Goal: Information Seeking & Learning: Learn about a topic

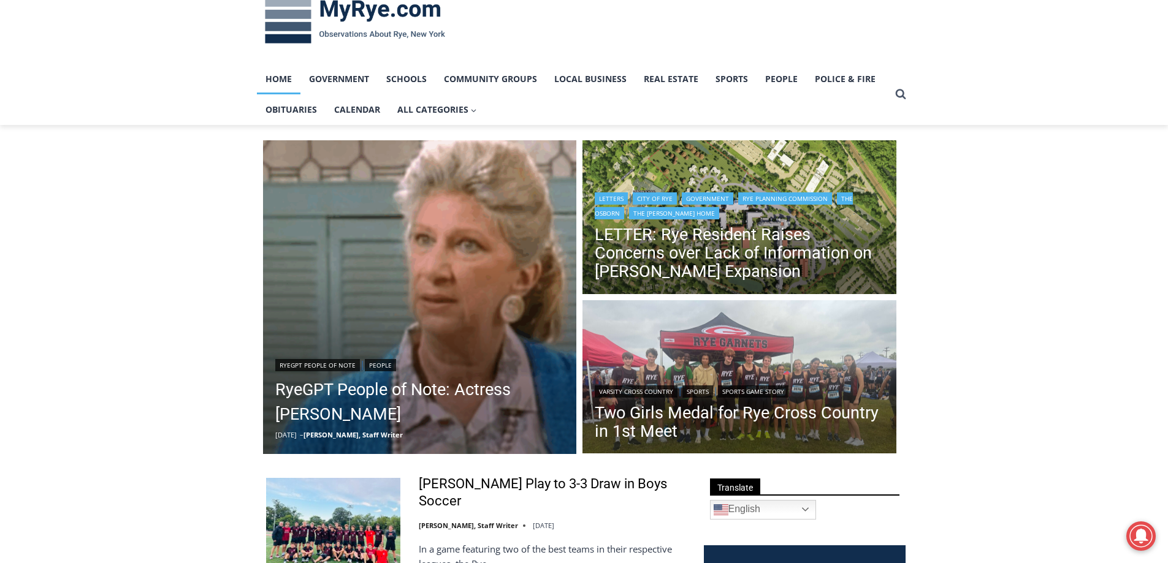
scroll to position [61, 0]
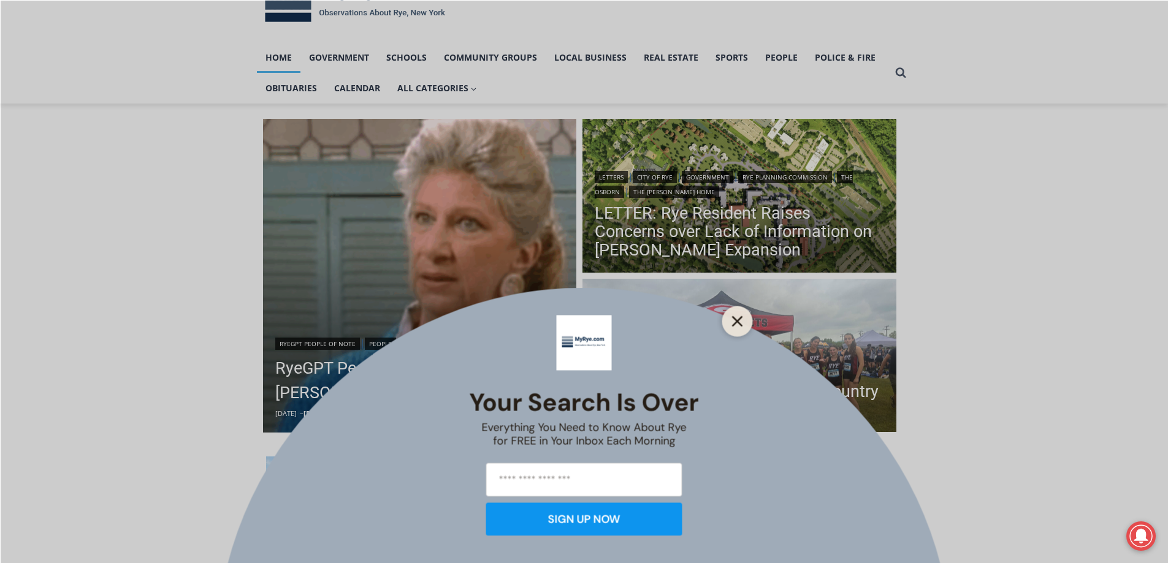
click at [736, 327] on button "Close" at bounding box center [737, 321] width 17 height 17
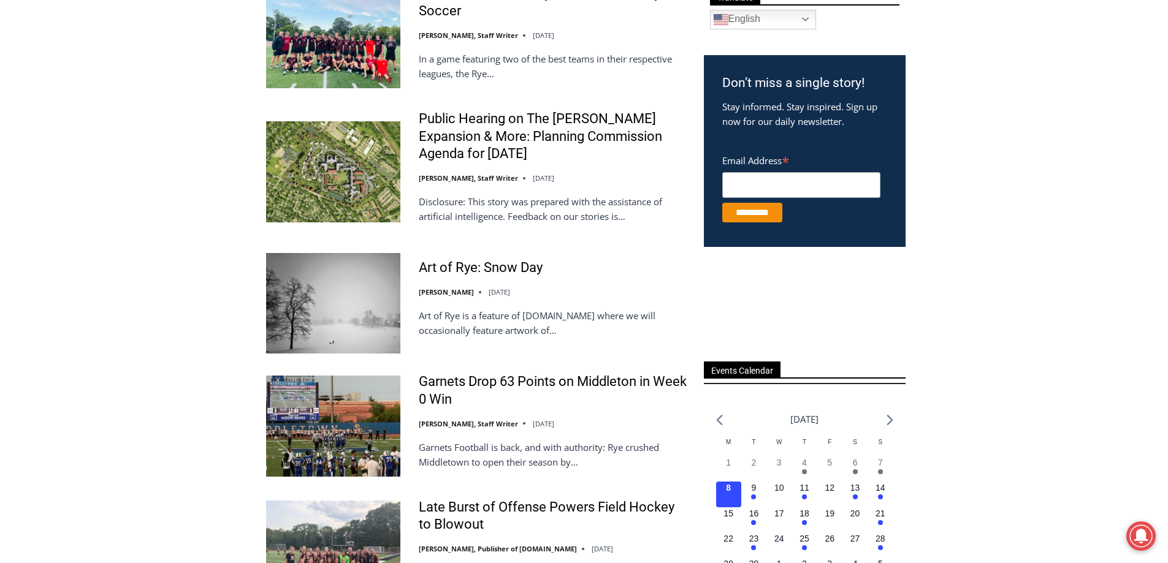
scroll to position [552, 0]
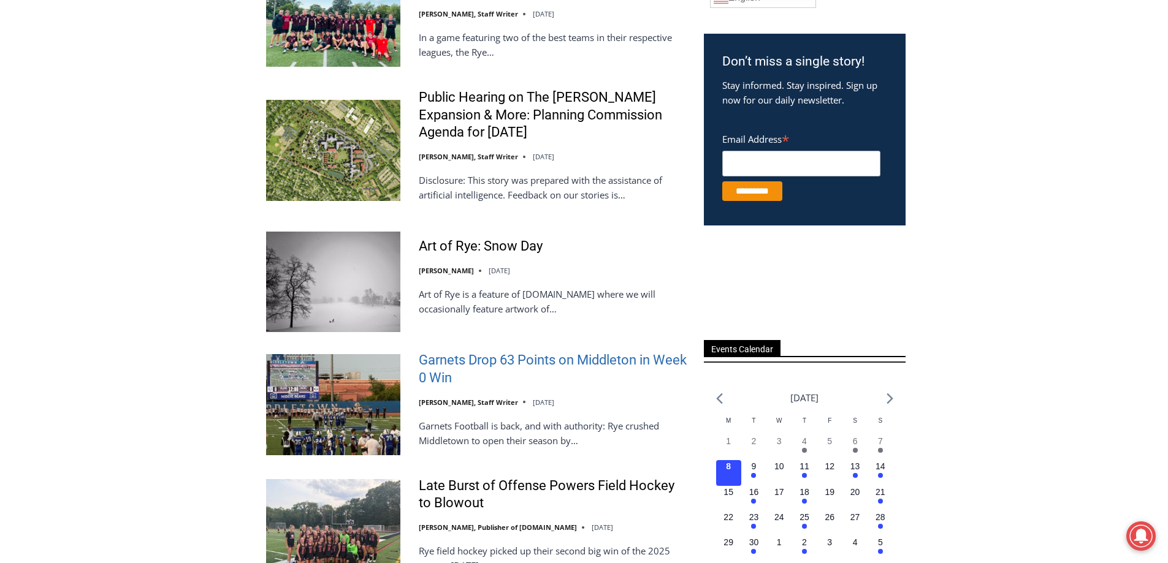
click at [490, 365] on link "Garnets Drop 63 Points on Middleton in Week 0 Win" at bounding box center [553, 369] width 269 height 35
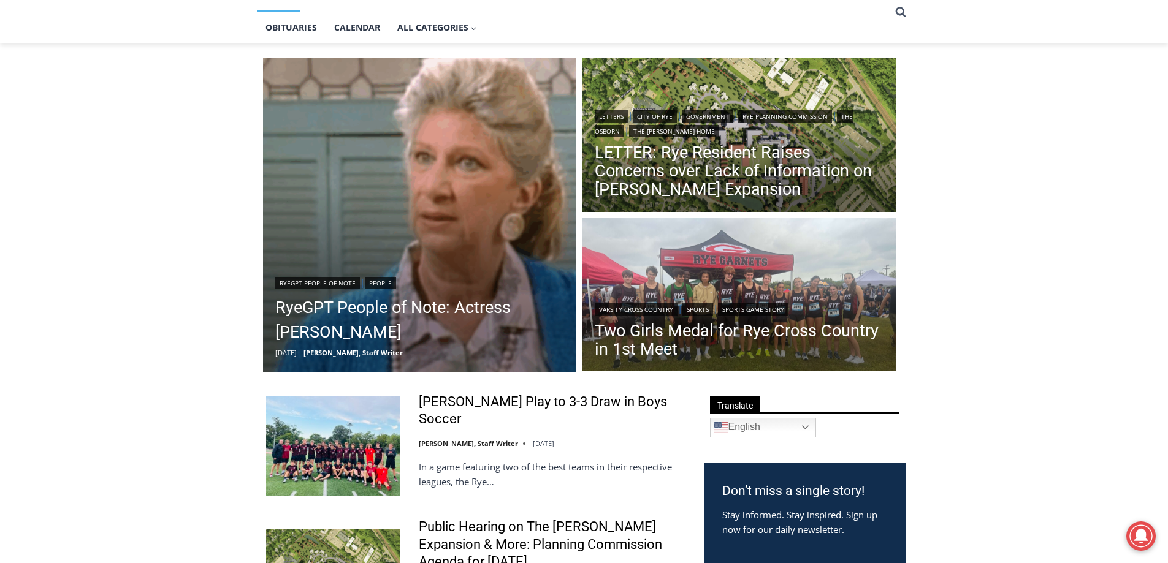
scroll to position [0, 0]
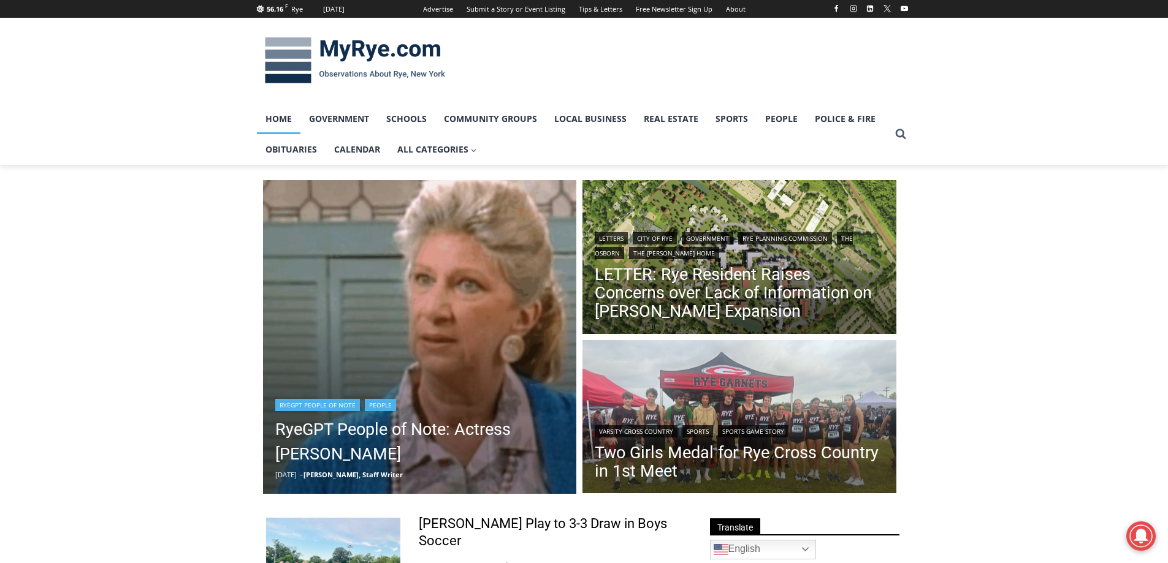
click at [450, 304] on img "Read More RyeGPT People of Note: Actress Liz Sheridan" at bounding box center [420, 337] width 314 height 314
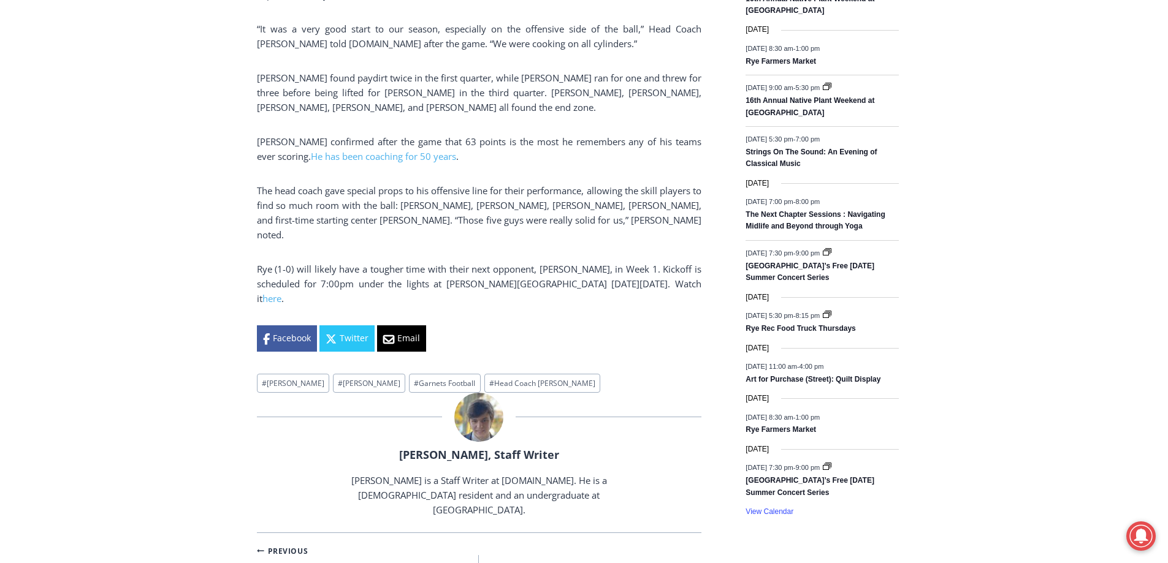
scroll to position [736, 0]
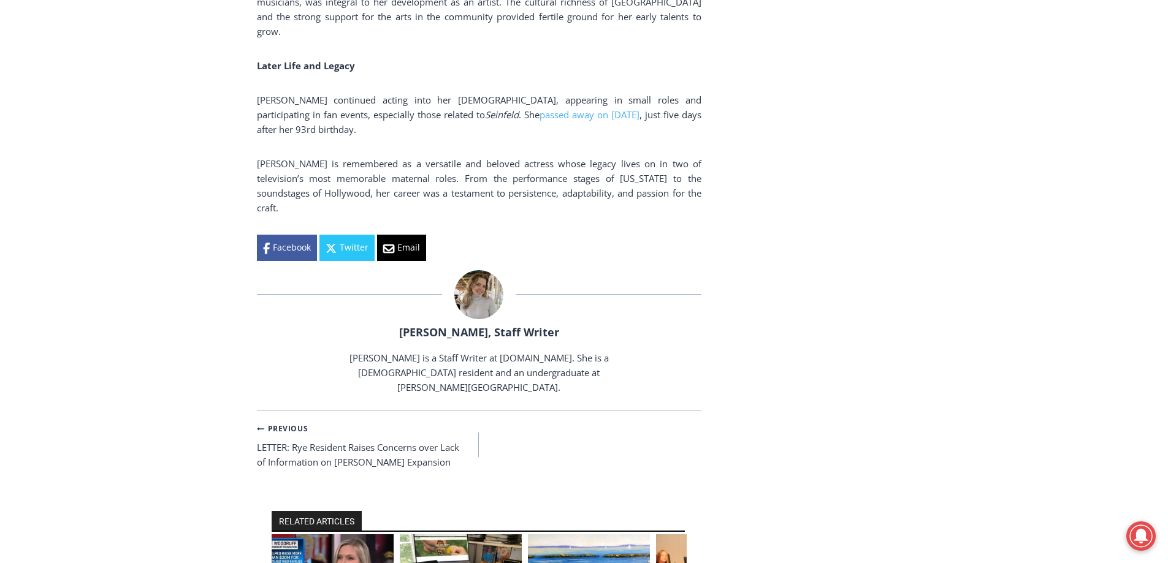
scroll to position [2023, 0]
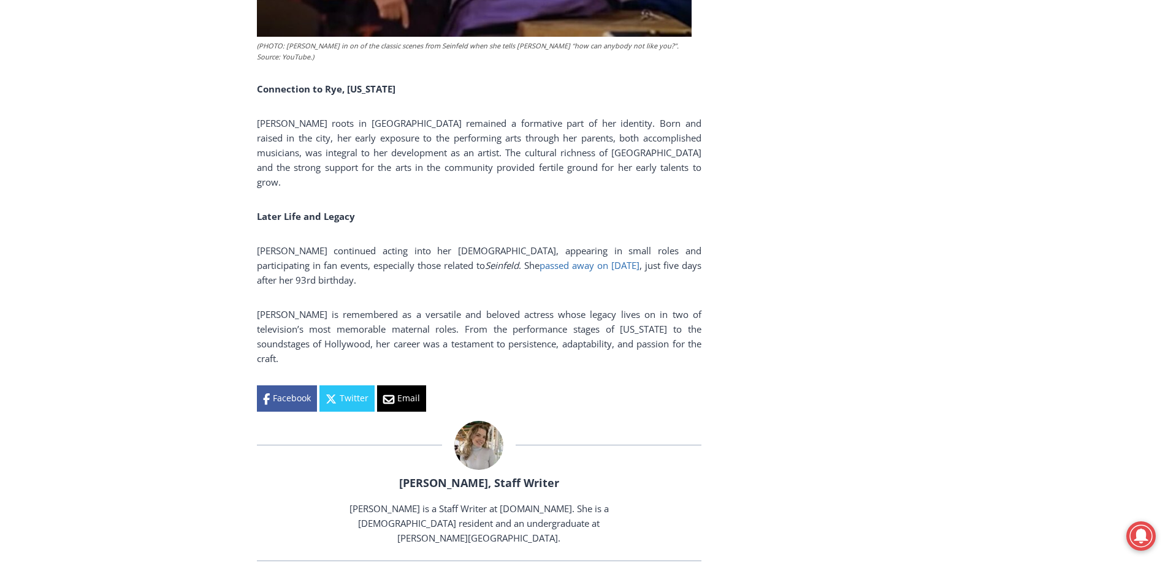
click at [563, 259] on span "passed away on April 15, 2022" at bounding box center [589, 265] width 100 height 12
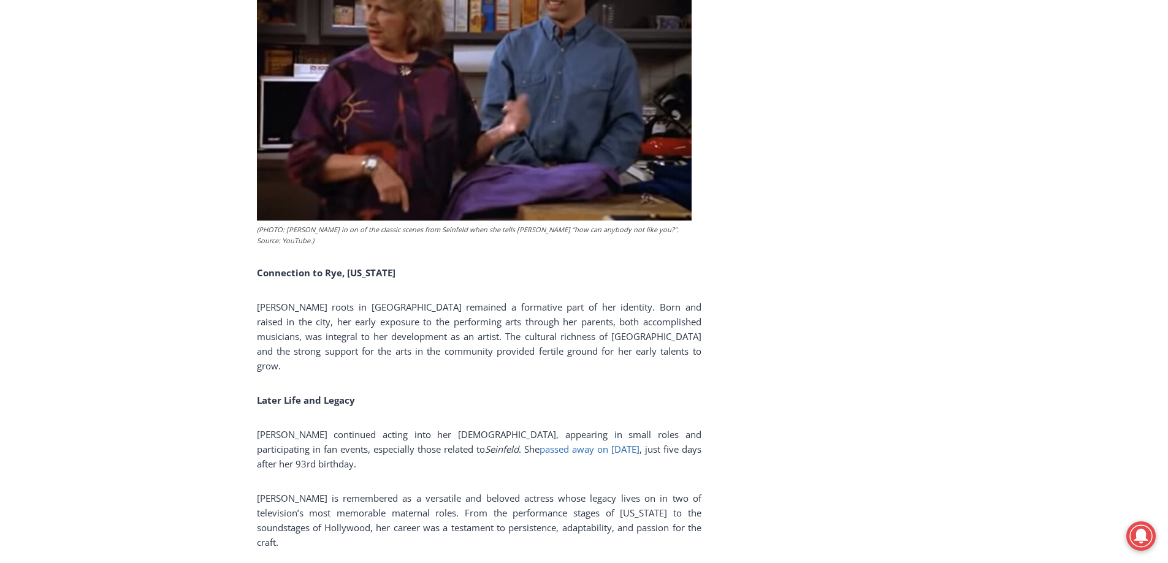
scroll to position [1716, 0]
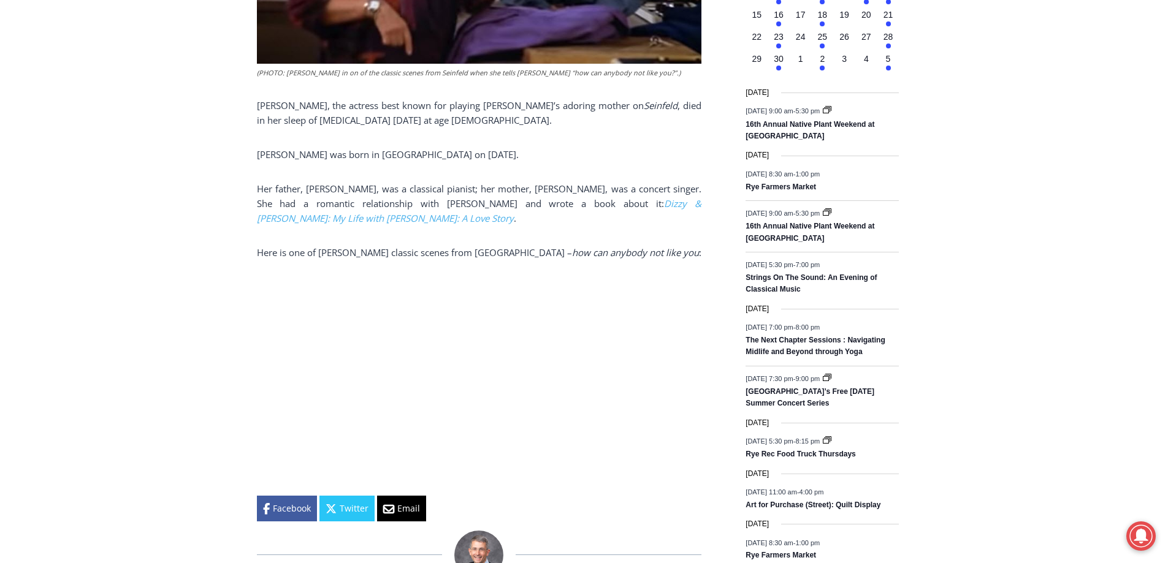
scroll to position [613, 0]
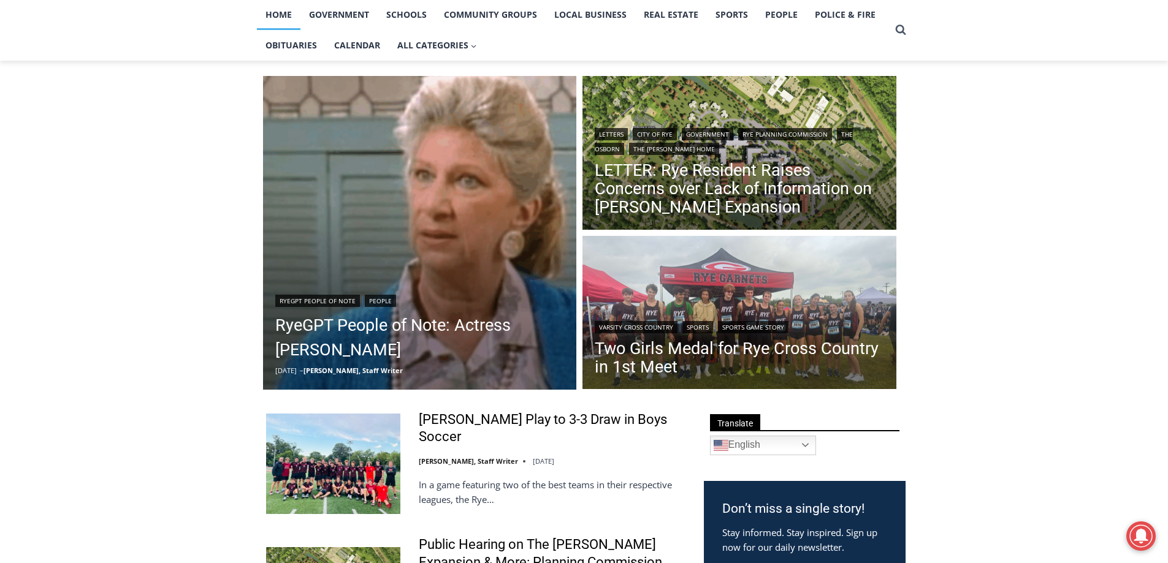
scroll to position [123, 0]
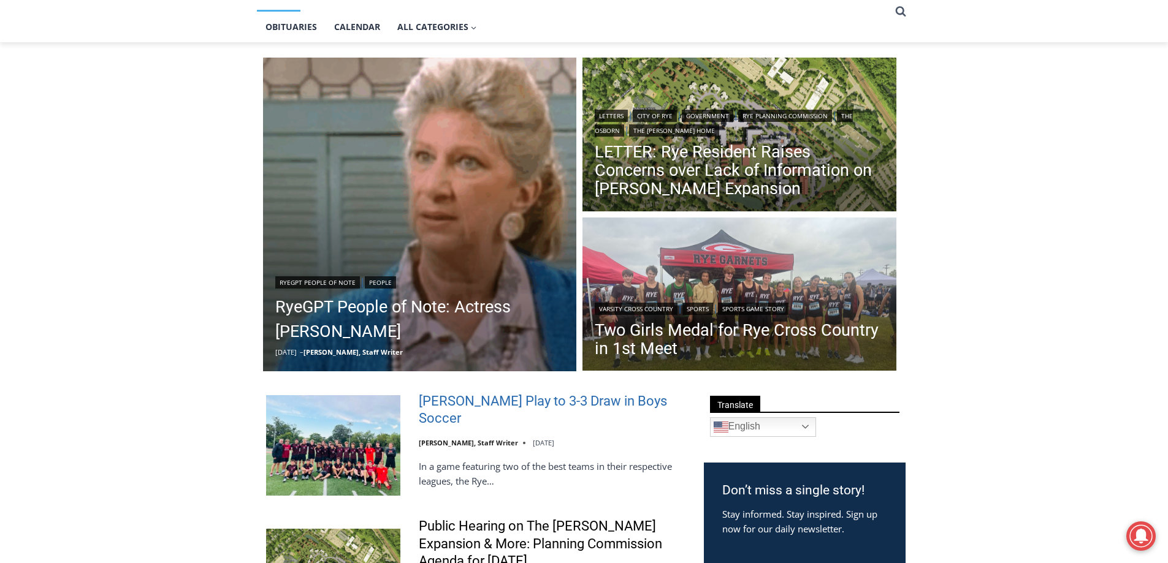
click at [611, 407] on link "Rye, Harrison Play to 3-3 Draw in Boys Soccer" at bounding box center [553, 410] width 269 height 35
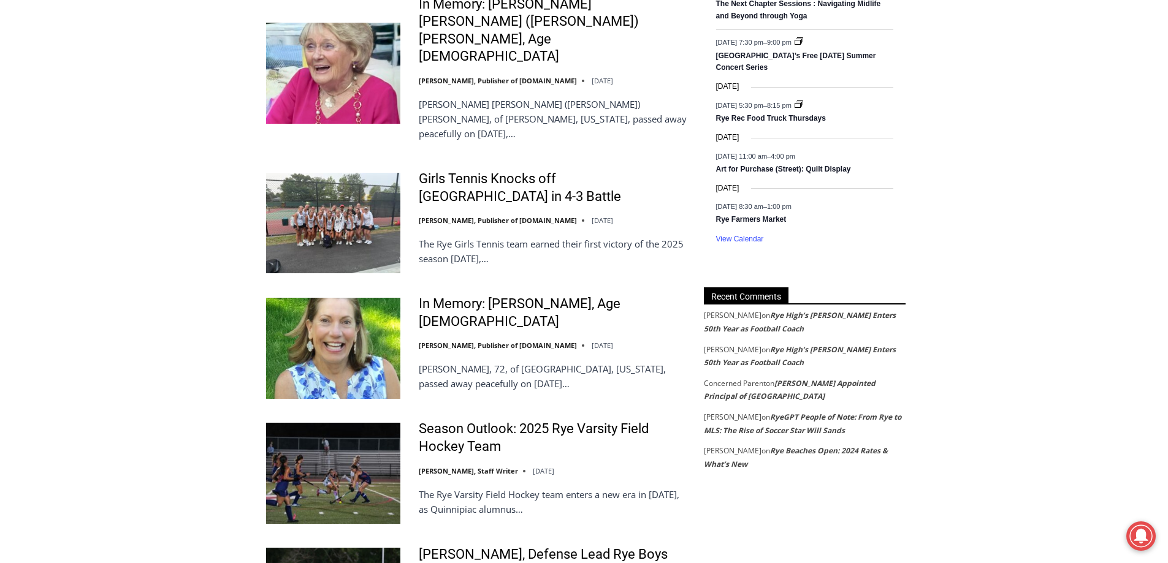
scroll to position [1226, 0]
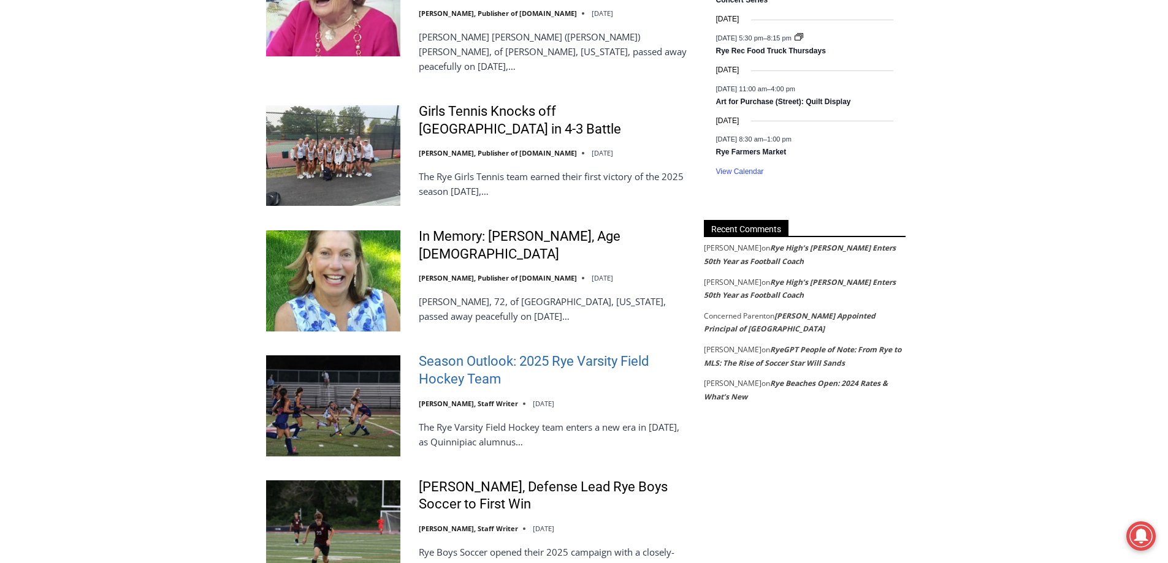
click at [587, 353] on link "Season Outlook: 2025 Rye Varsity Field Hockey Team" at bounding box center [553, 370] width 269 height 35
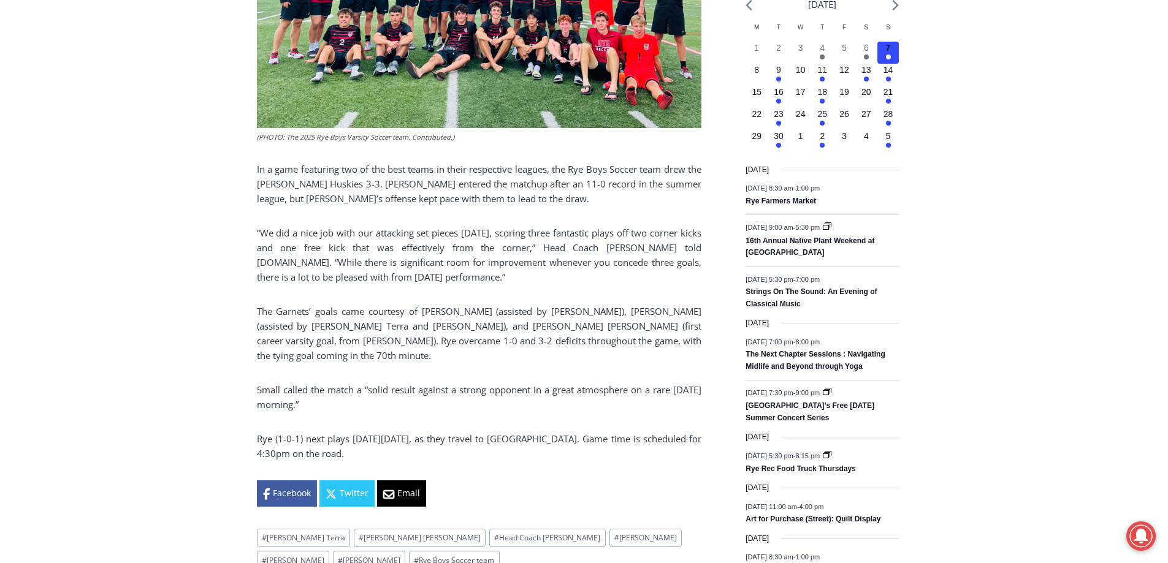
scroll to position [552, 0]
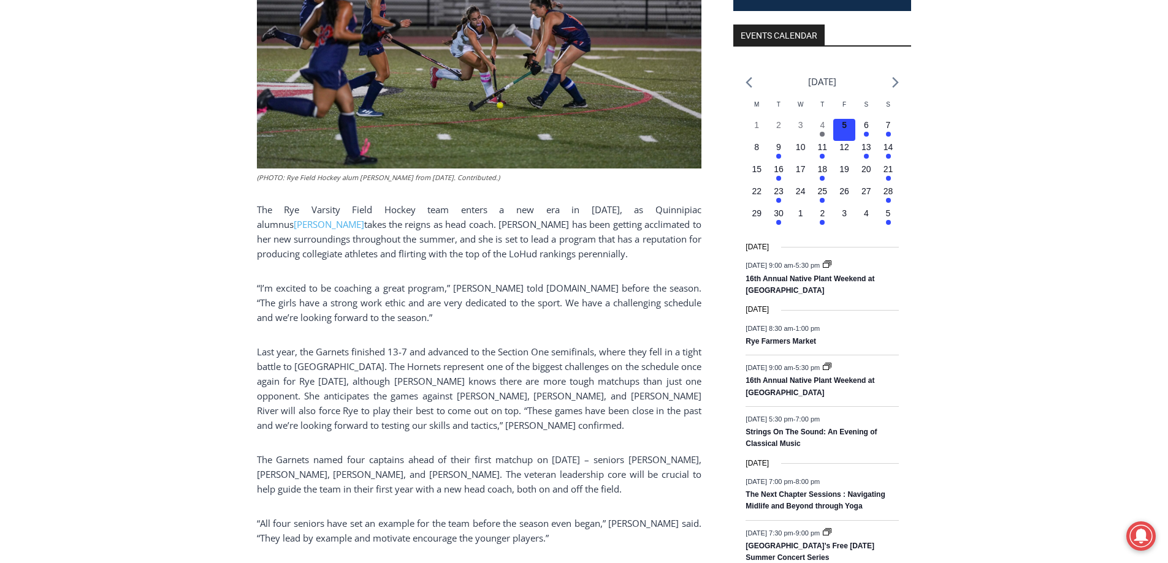
scroll to position [490, 0]
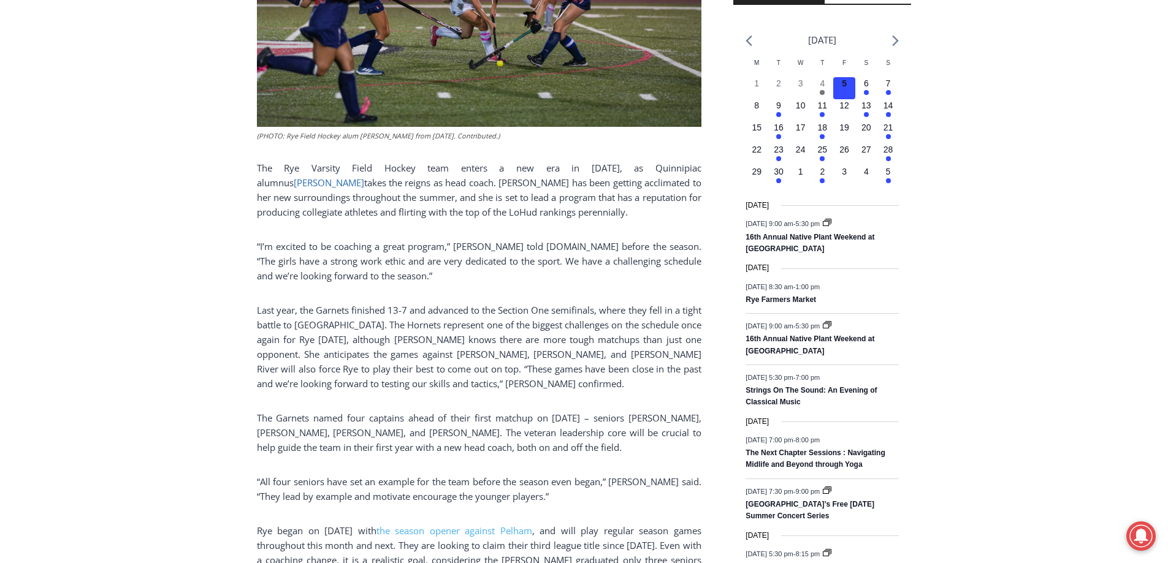
click at [364, 177] on link "[PERSON_NAME]" at bounding box center [329, 183] width 70 height 12
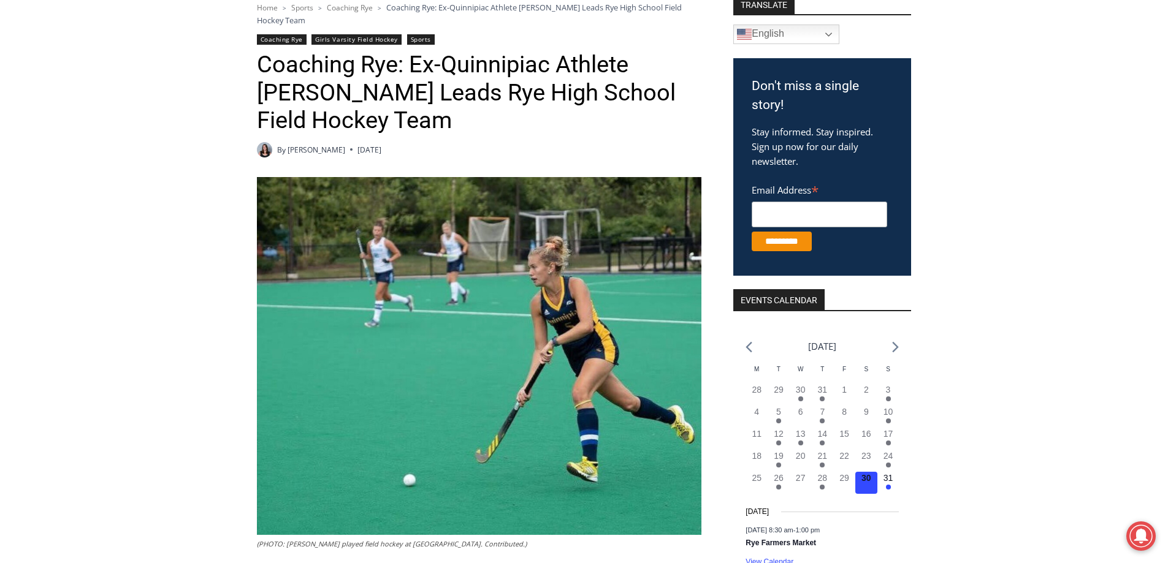
scroll to position [245, 0]
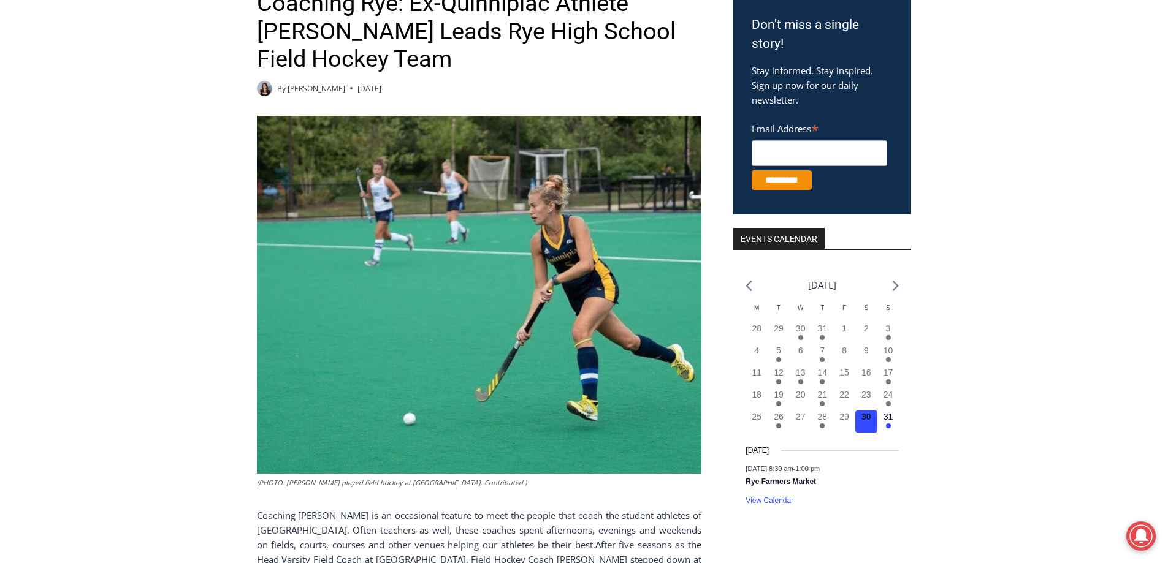
click at [532, 237] on img at bounding box center [479, 295] width 444 height 358
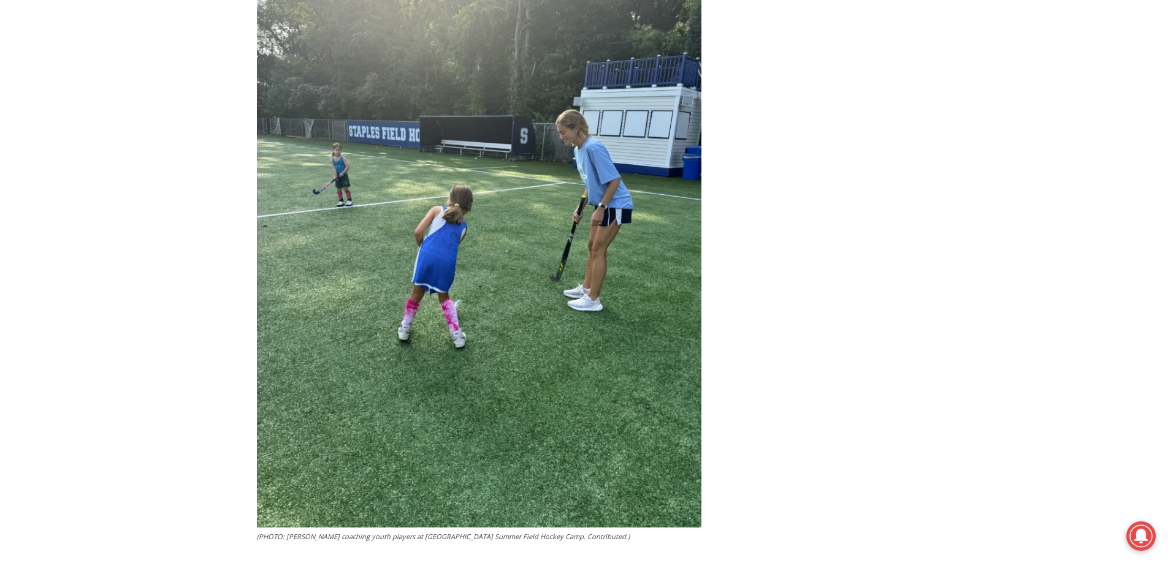
scroll to position [1471, 0]
click at [538, 219] on img at bounding box center [479, 230] width 444 height 593
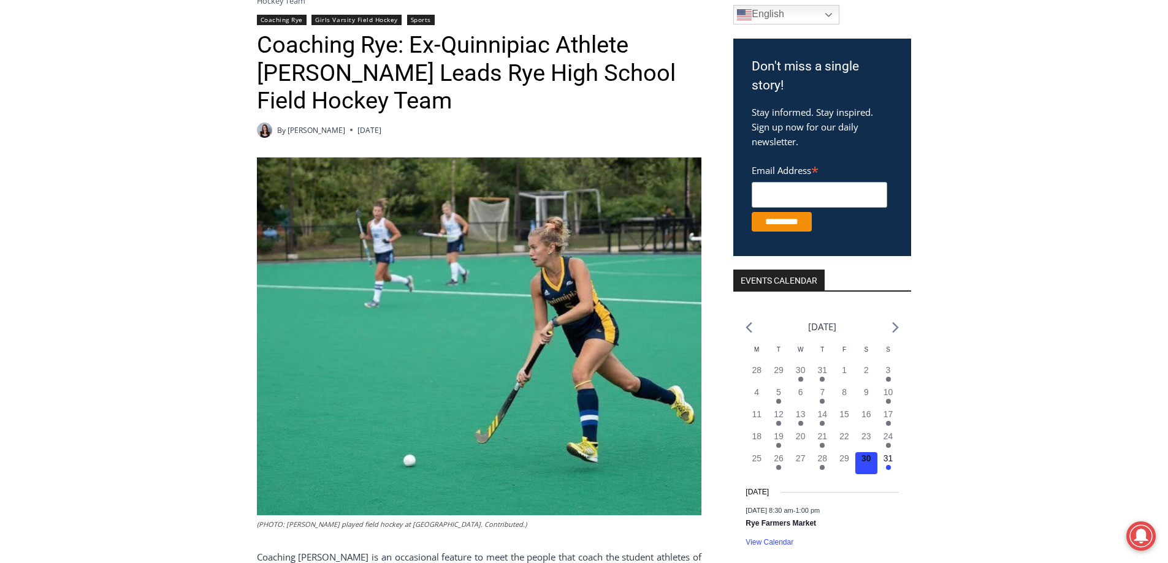
scroll to position [184, 0]
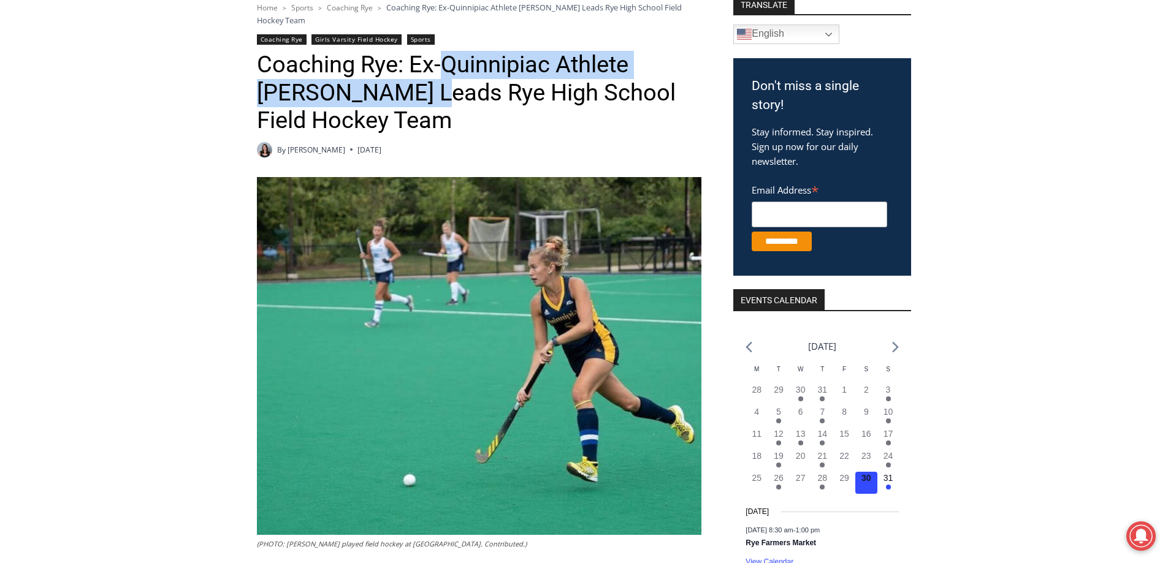
drag, startPoint x: 443, startPoint y: 61, endPoint x: 406, endPoint y: 85, distance: 43.9
click at [406, 85] on h1 "Coaching Rye: Ex-Quinnipiac Athlete [PERSON_NAME] Leads Rye High School Field H…" at bounding box center [479, 93] width 444 height 84
